Goal: Navigation & Orientation: Find specific page/section

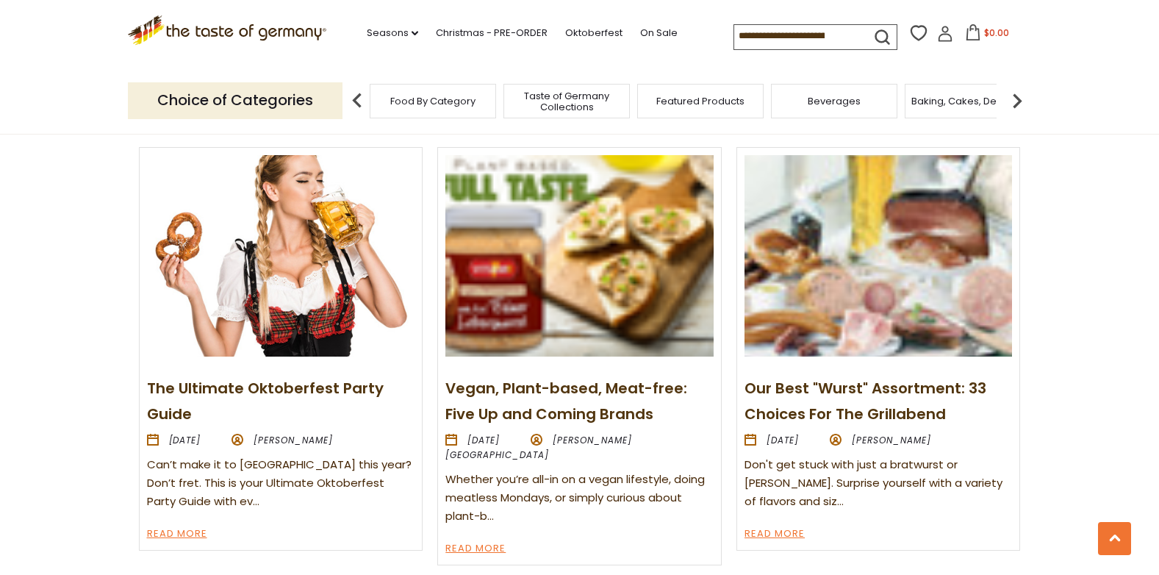
scroll to position [1690, 0]
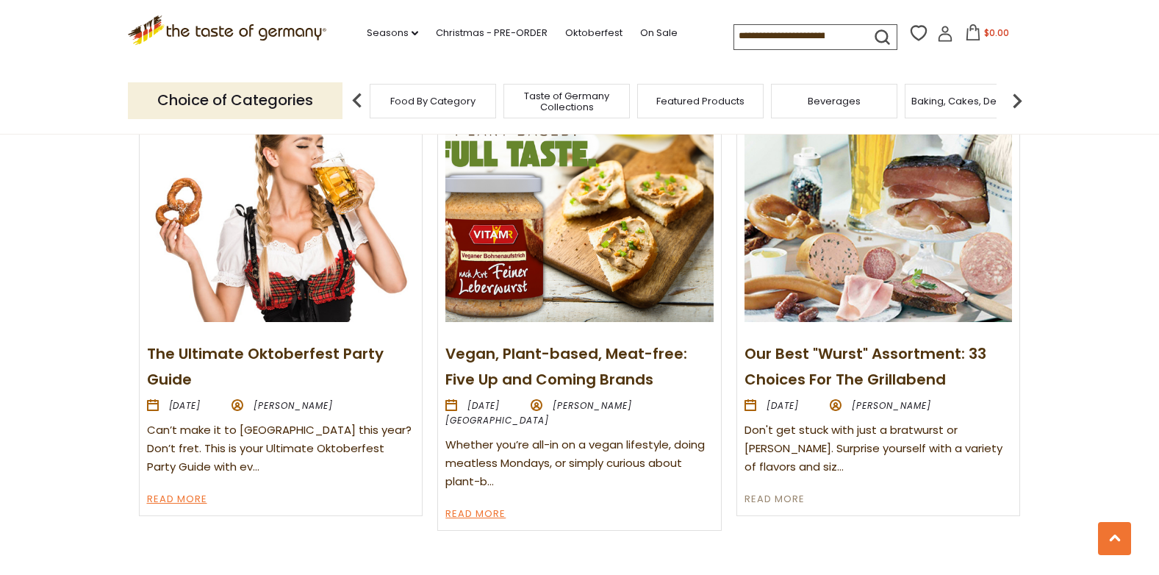
click at [786, 496] on link "Read More" at bounding box center [774, 500] width 60 height 18
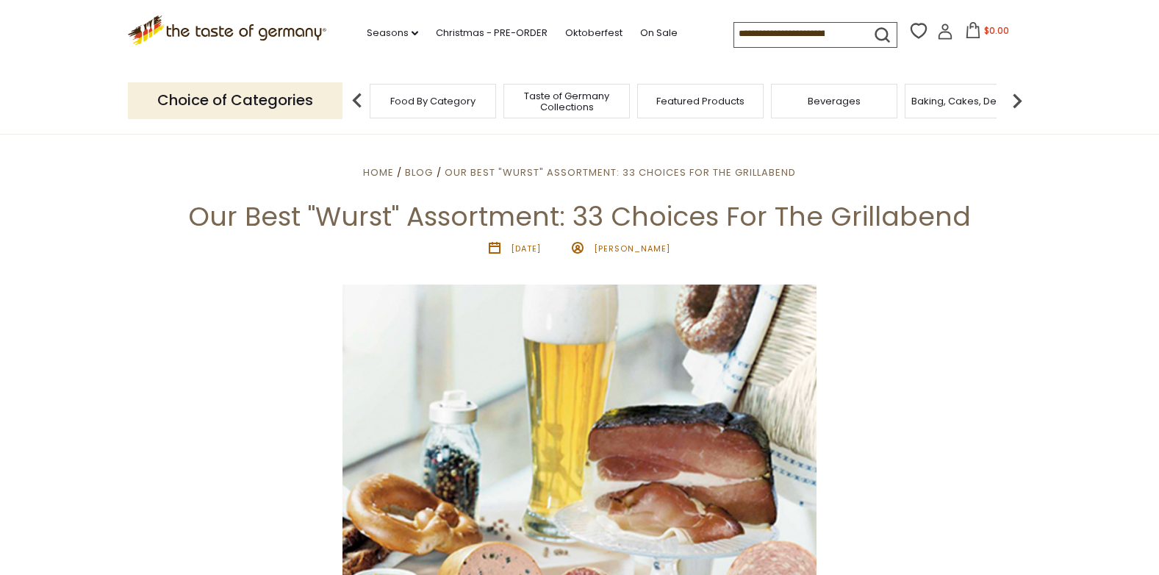
click at [432, 102] on span "Food By Category" at bounding box center [432, 101] width 85 height 11
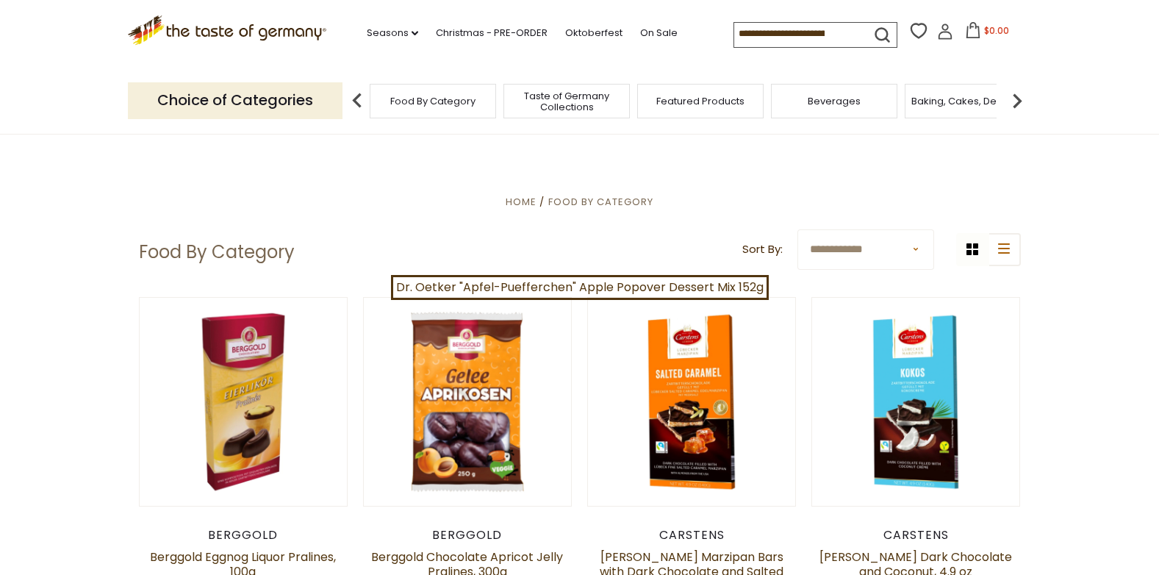
click at [827, 100] on span "Beverages" at bounding box center [834, 101] width 53 height 11
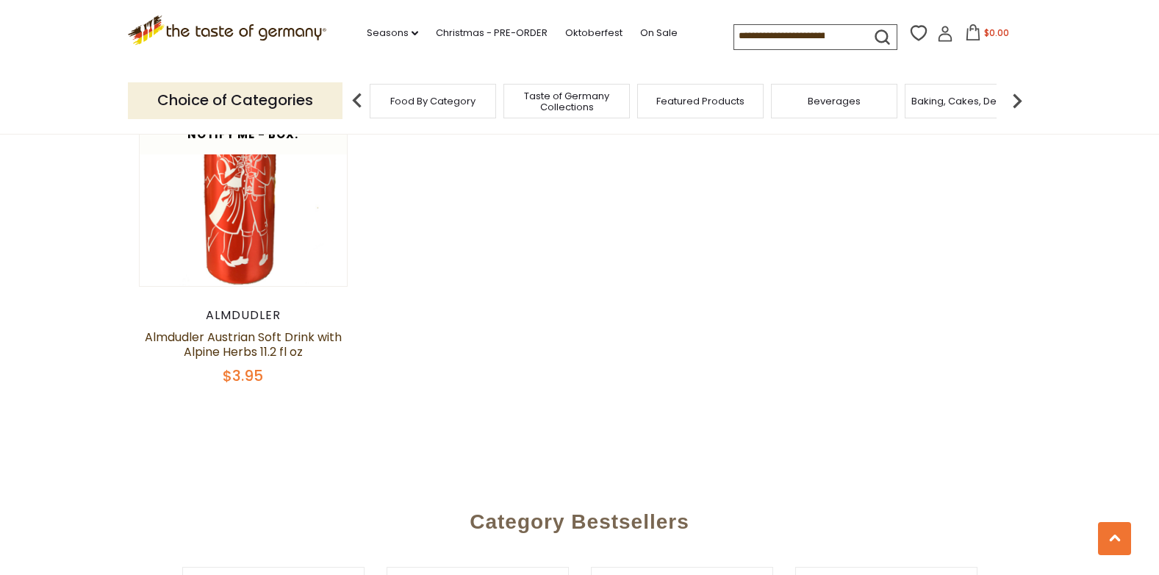
scroll to position [3013, 0]
